Goal: Information Seeking & Learning: Learn about a topic

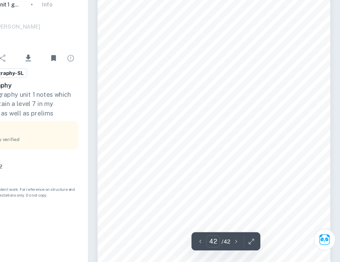
scroll to position [11260, 0]
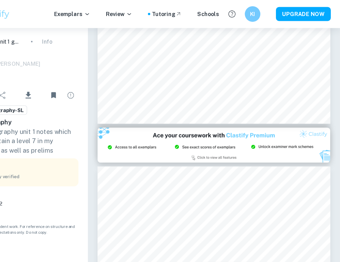
type input "32"
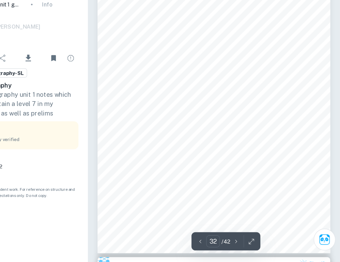
scroll to position [8524, 0]
